Goal: Find contact information: Find contact information

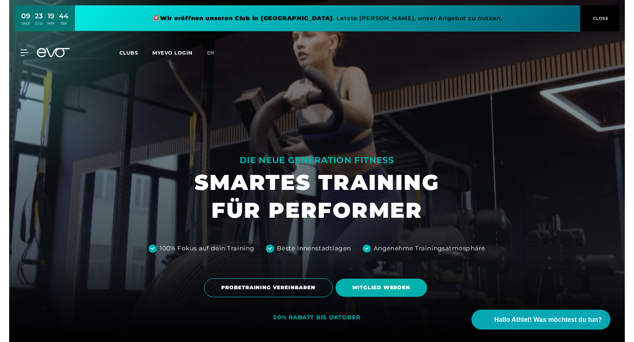
scroll to position [0, 0]
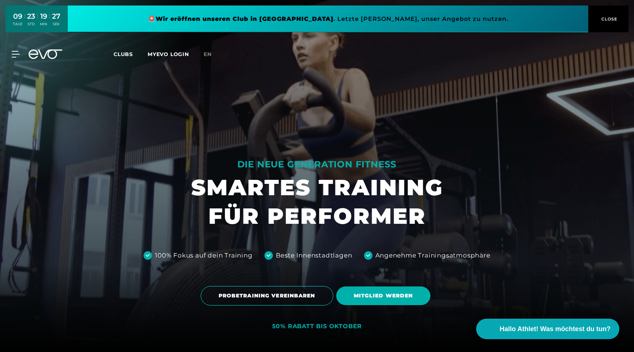
click at [166, 53] on link "MYEVO LOGIN" at bounding box center [168, 54] width 41 height 7
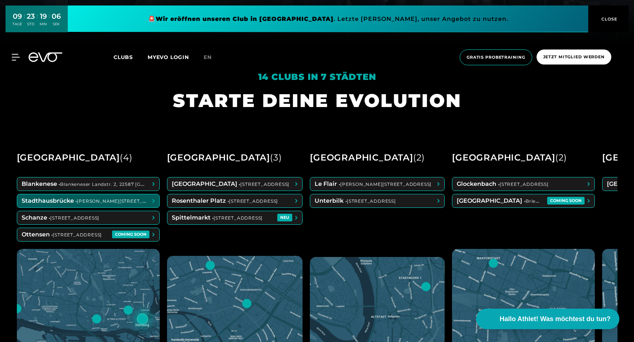
scroll to position [311, 0]
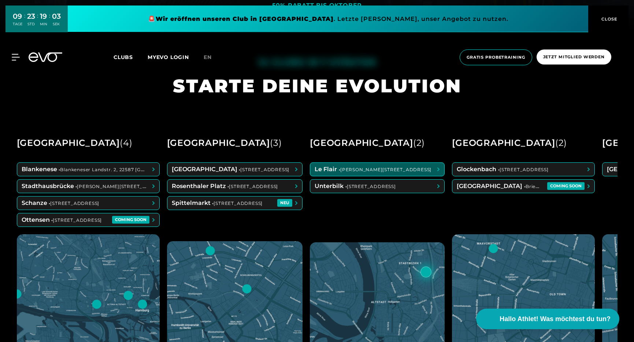
click at [371, 169] on span at bounding box center [377, 169] width 134 height 13
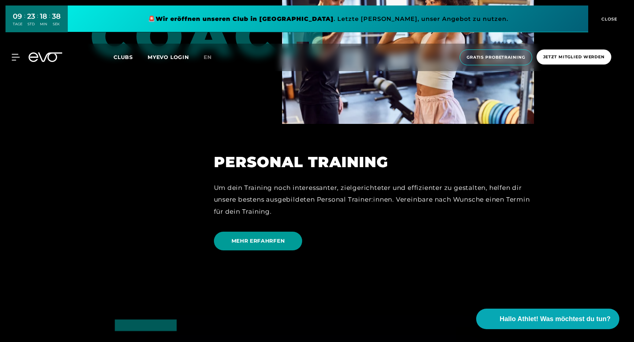
scroll to position [1761, 0]
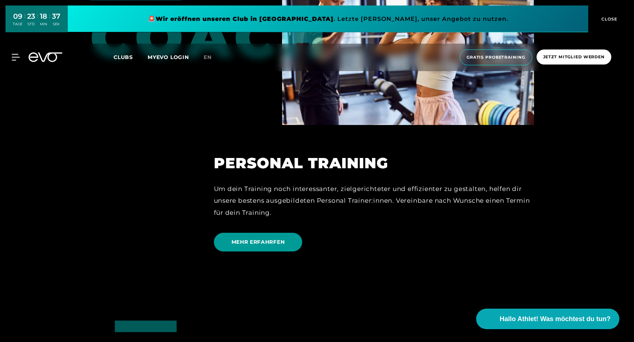
click at [257, 240] on span "MEHR ERFAHRFEN" at bounding box center [257, 242] width 53 height 8
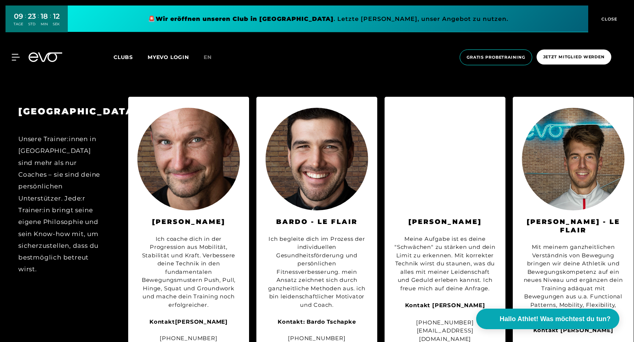
scroll to position [2145, 0]
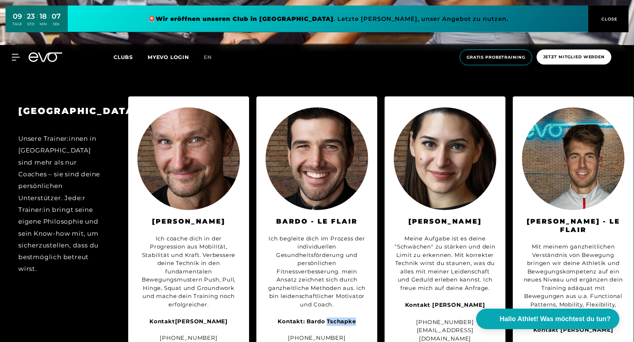
drag, startPoint x: 328, startPoint y: 281, endPoint x: 358, endPoint y: 281, distance: 30.0
click at [358, 317] on div "Kontakt: [PERSON_NAME] [PHONE_NUMBER] [EMAIL_ADDRESS][DOMAIN_NAME] Instagram: h…" at bounding box center [317, 341] width 103 height 49
copy strong "Tschapke"
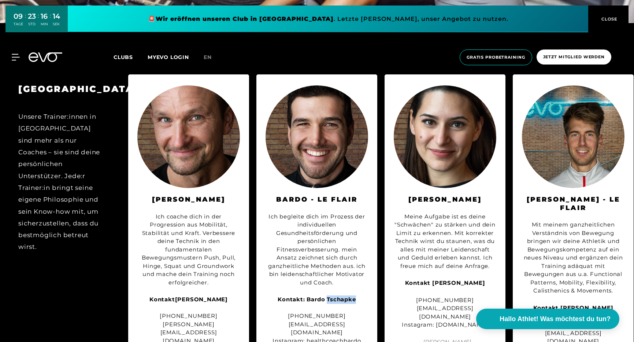
scroll to position [2168, 0]
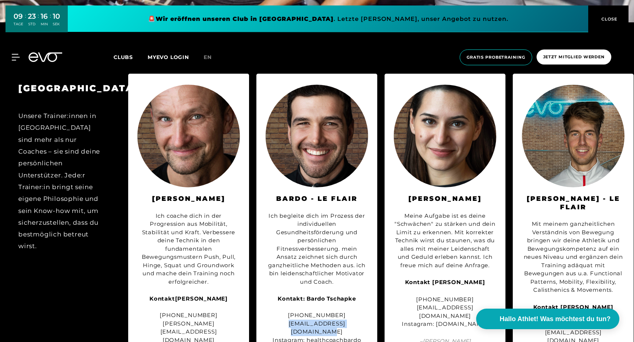
drag, startPoint x: 273, startPoint y: 282, endPoint x: 370, endPoint y: 282, distance: 97.1
click at [370, 282] on div "Bardo - Le Flair Ich begleite dich im Prozess der individuellen Gesundheitsförd…" at bounding box center [316, 227] width 121 height 307
copy div "[EMAIL_ADDRESS][DOMAIN_NAME]"
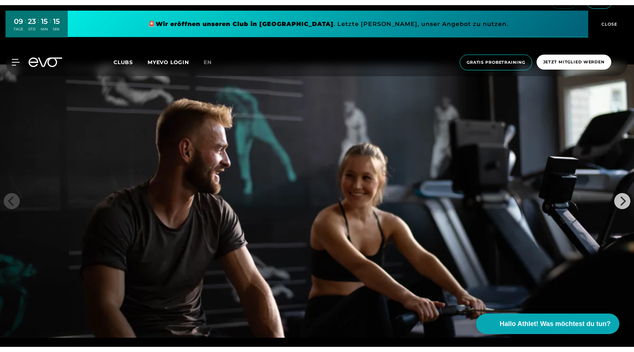
scroll to position [1202, 0]
